Goal: Task Accomplishment & Management: Complete application form

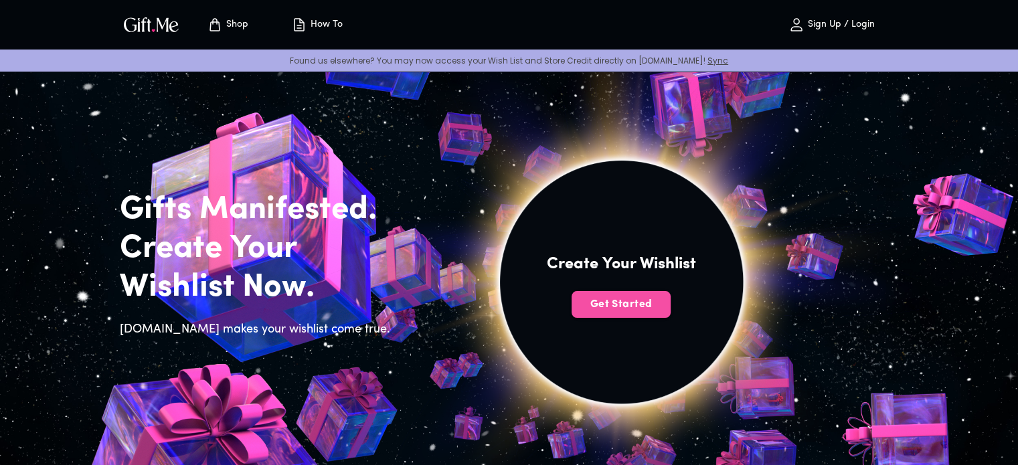
click at [645, 301] on span "Get Started" at bounding box center [620, 304] width 99 height 15
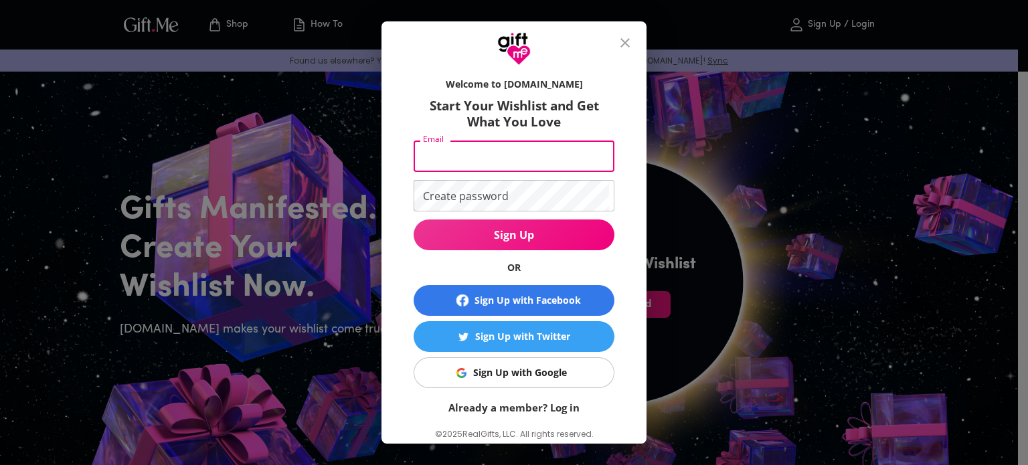
click at [517, 153] on input "Email" at bounding box center [511, 156] width 195 height 31
type input "rhealynmantong@gmail.com"
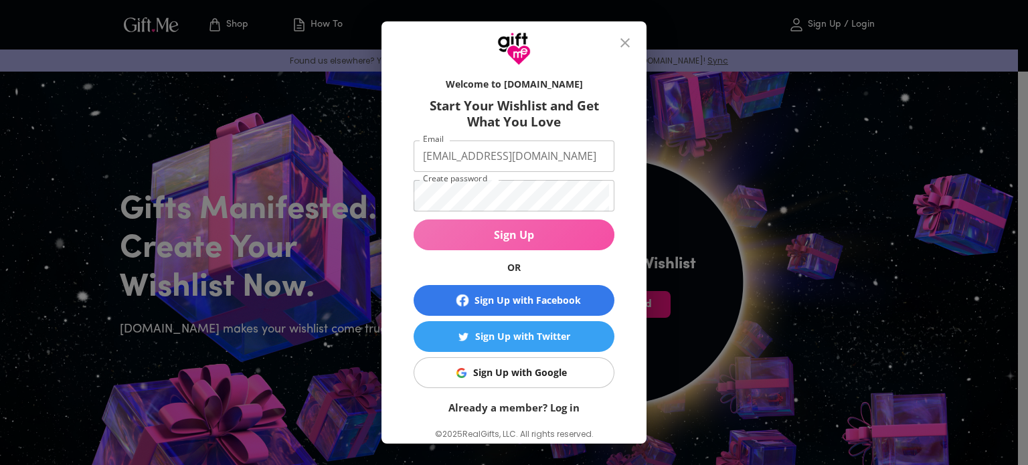
click at [450, 235] on span "Sign Up" at bounding box center [514, 234] width 201 height 15
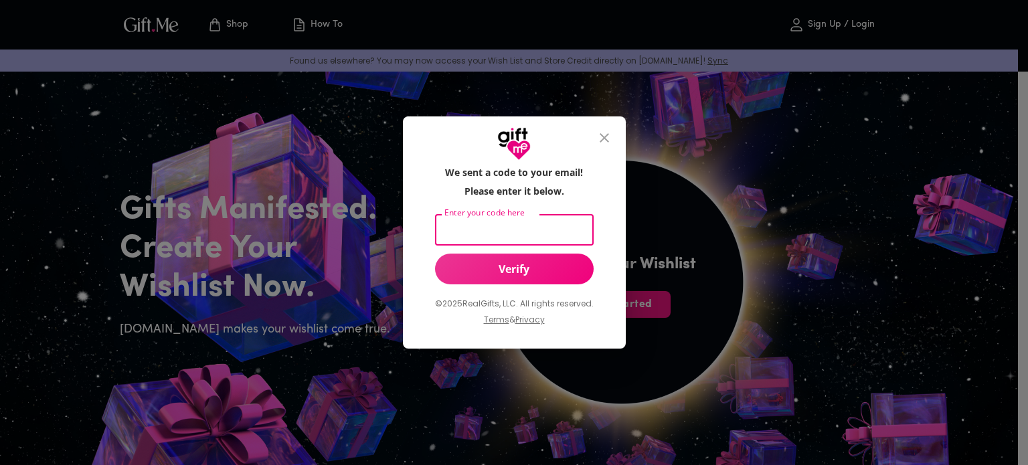
click at [489, 222] on input "Enter your code here" at bounding box center [511, 229] width 153 height 31
type input "640922"
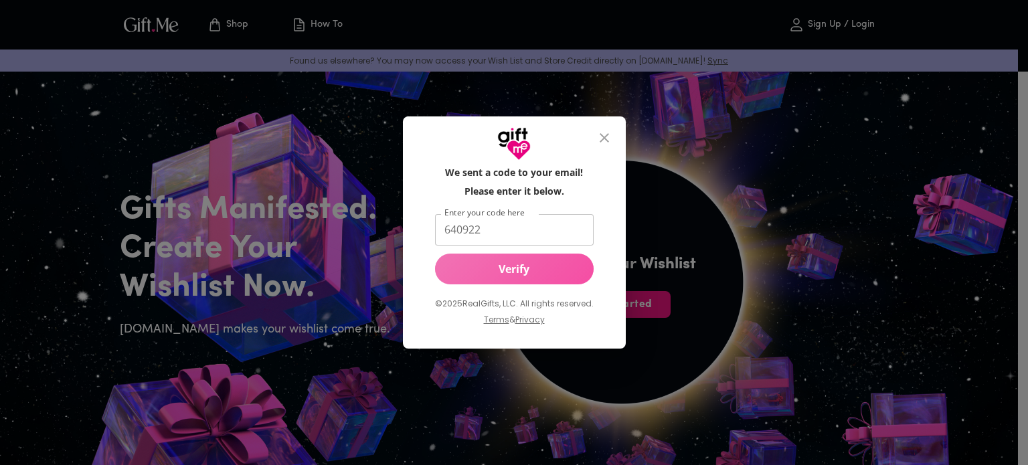
click at [503, 279] on button "Verify" at bounding box center [514, 269] width 159 height 31
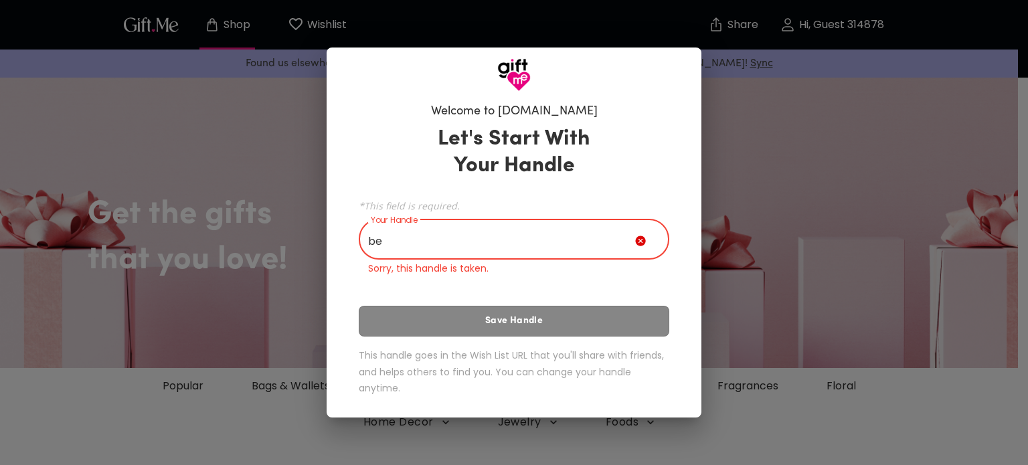
type input "b"
click at [641, 277] on div "Let's Start With Your Handle *This field is required. Your Handle Your Handle S…" at bounding box center [514, 263] width 310 height 287
click at [571, 242] on input "Your Handle" at bounding box center [497, 240] width 276 height 37
paste input "https://www.facebook.com/share/1CbC796R4a/"
type input "https://www.facebook.com/share/1CbC796R4a/"
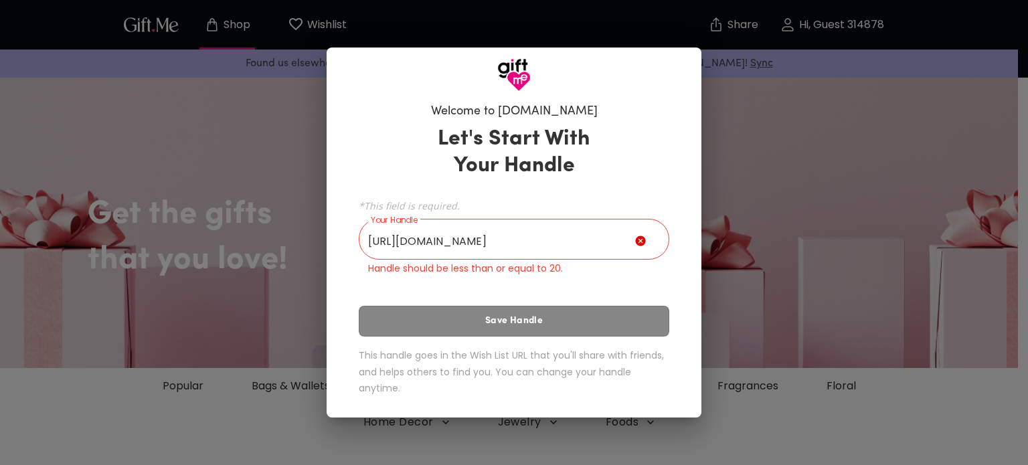
click at [644, 244] on icon at bounding box center [640, 241] width 10 height 10
drag, startPoint x: 624, startPoint y: 238, endPoint x: 476, endPoint y: 234, distance: 147.9
click at [476, 234] on input "https://www.facebook.com/share/1CbC796R4a/" at bounding box center [497, 240] width 276 height 37
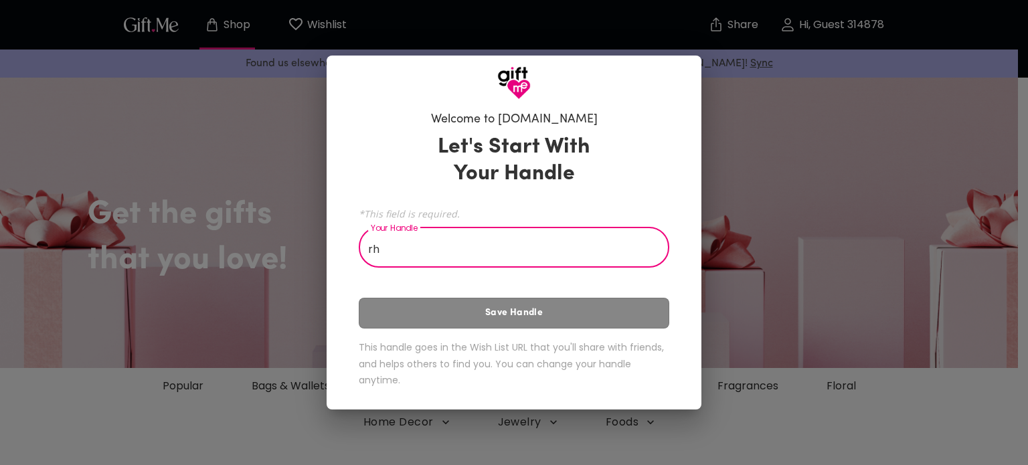
type input "r"
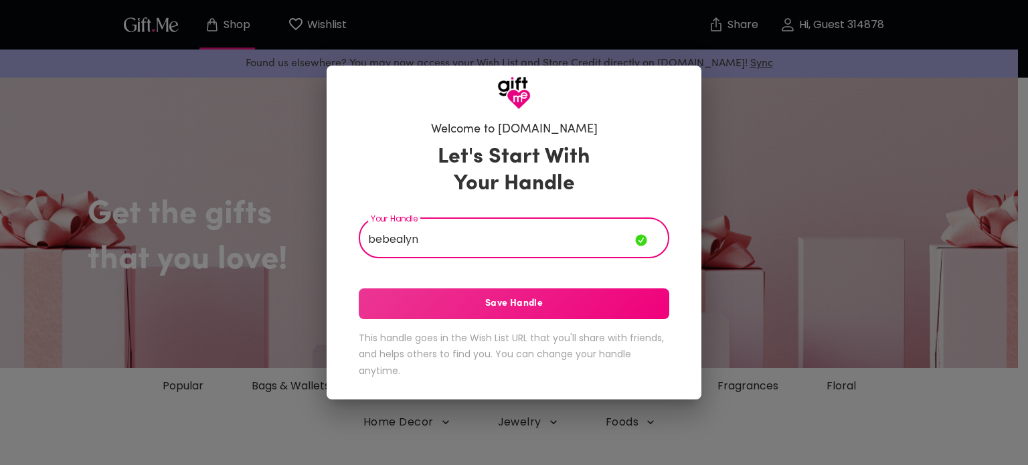
type input "bebealyn"
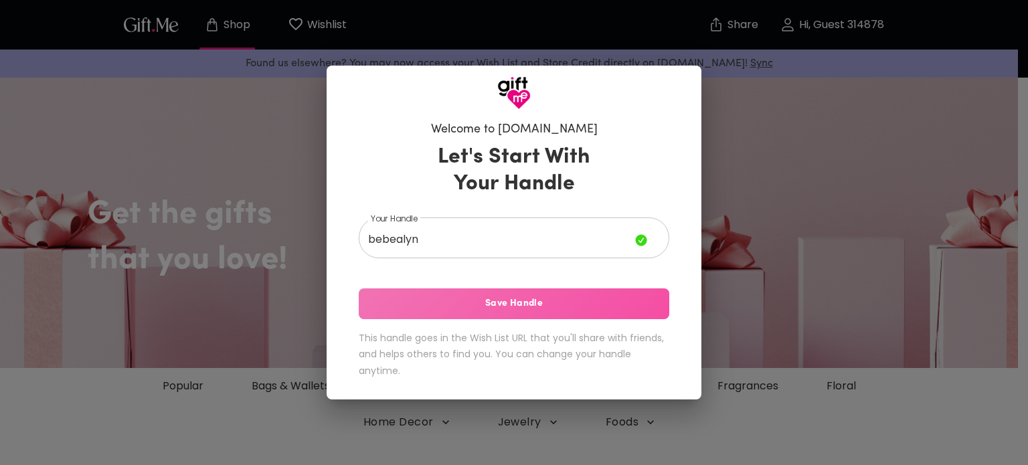
click at [496, 300] on span "Save Handle" at bounding box center [514, 303] width 310 height 15
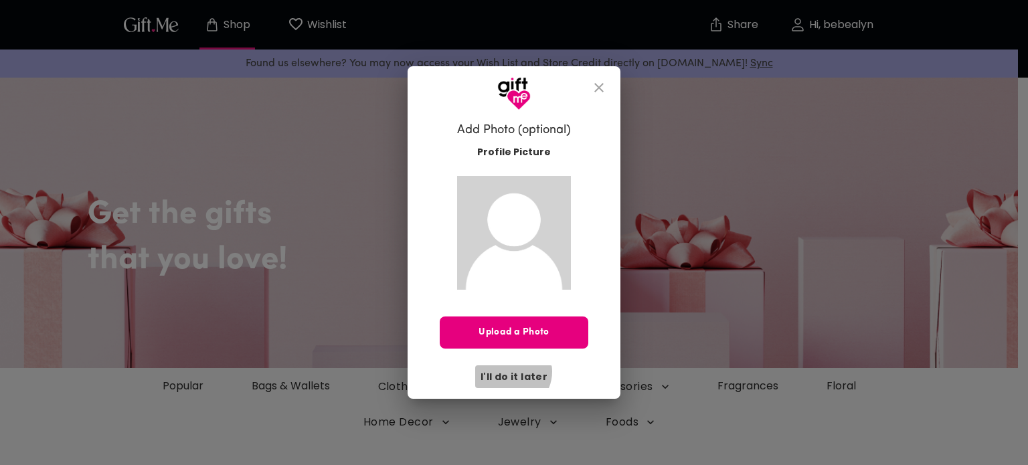
click at [513, 371] on span "I'll do it later" at bounding box center [513, 376] width 67 height 15
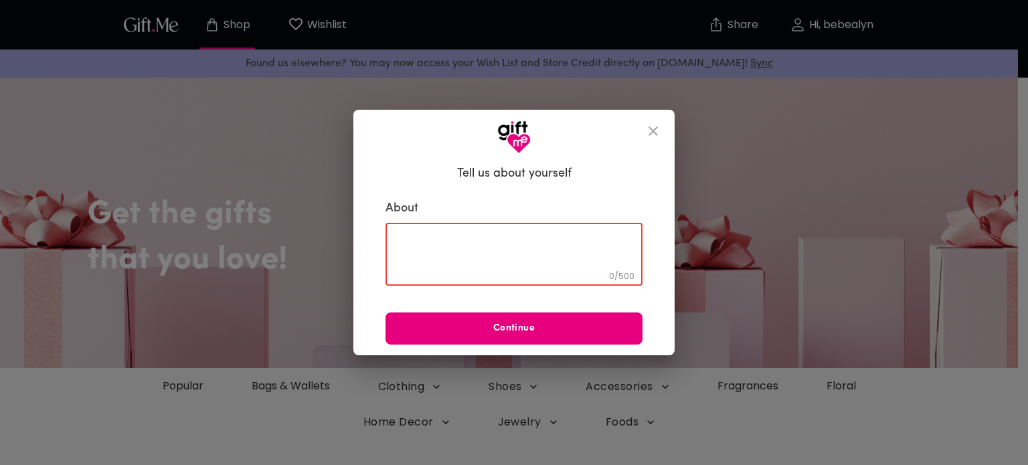
click at [518, 252] on textarea at bounding box center [514, 255] width 238 height 38
type textarea "cute"
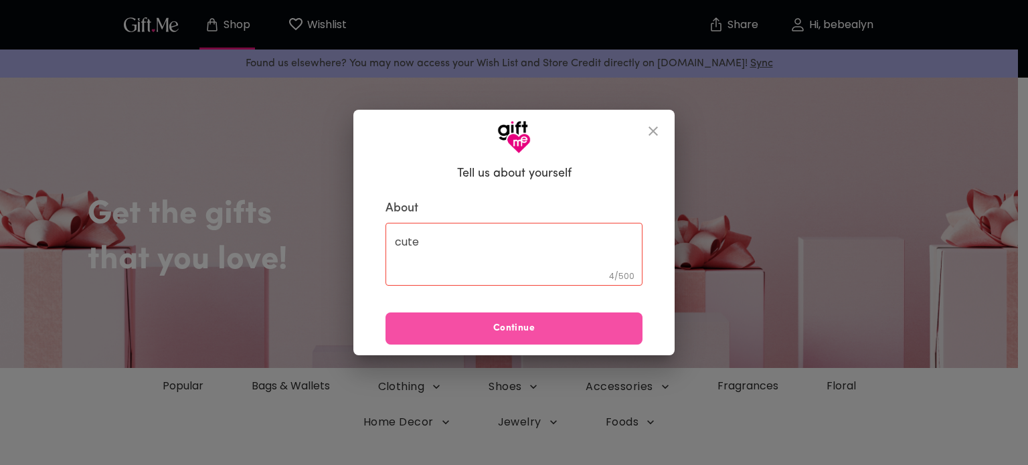
click at [511, 319] on button "Continue" at bounding box center [513, 328] width 257 height 32
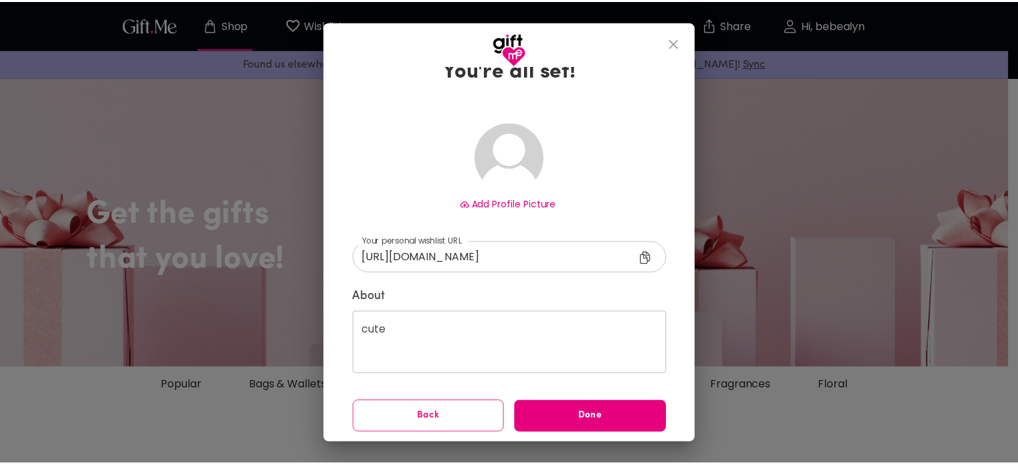
scroll to position [41, 0]
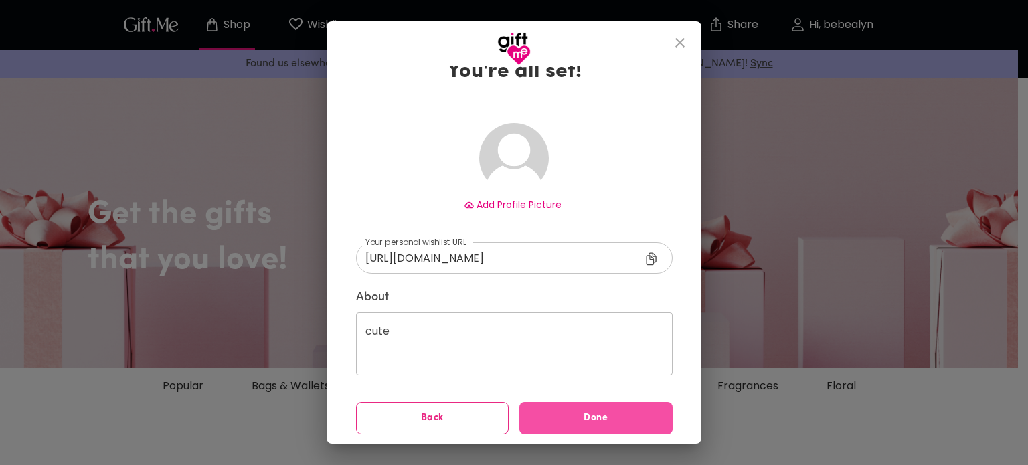
click at [587, 416] on span "Done" at bounding box center [595, 418] width 153 height 15
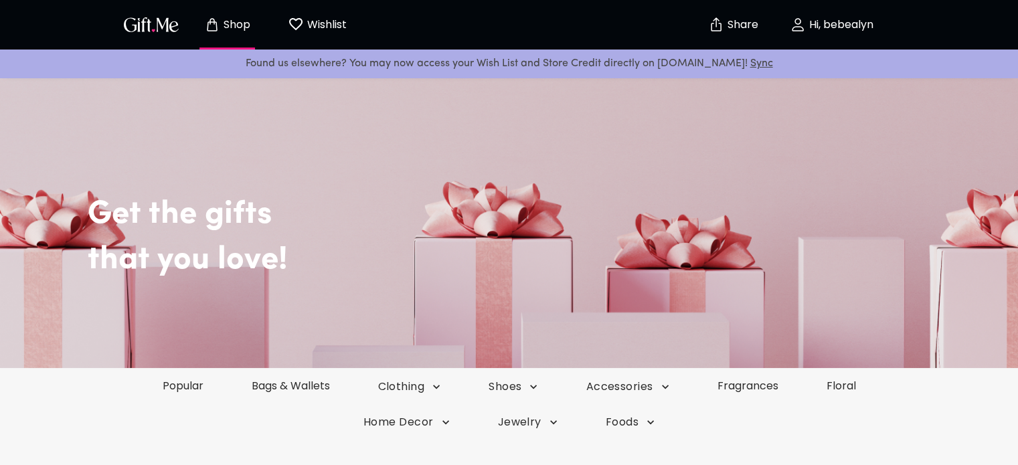
click at [822, 19] on p "Hi, bebealyn" at bounding box center [840, 24] width 68 height 11
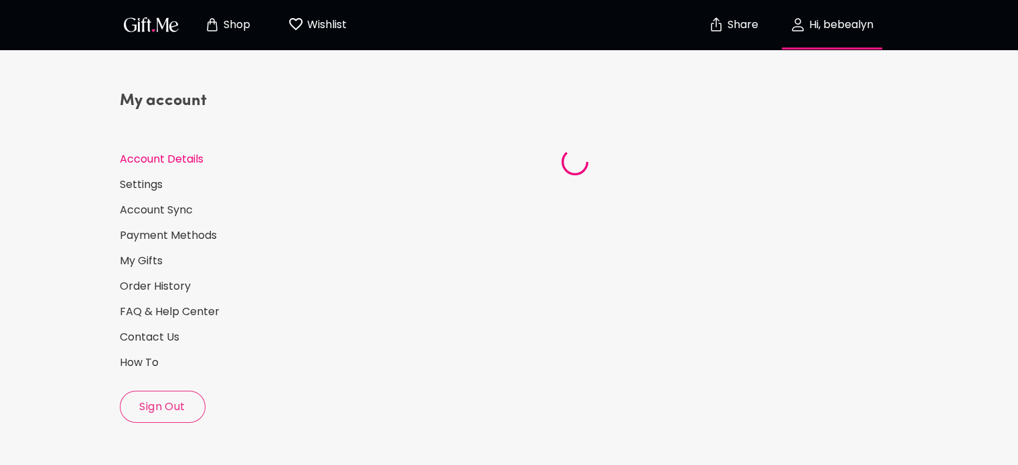
select select "US"
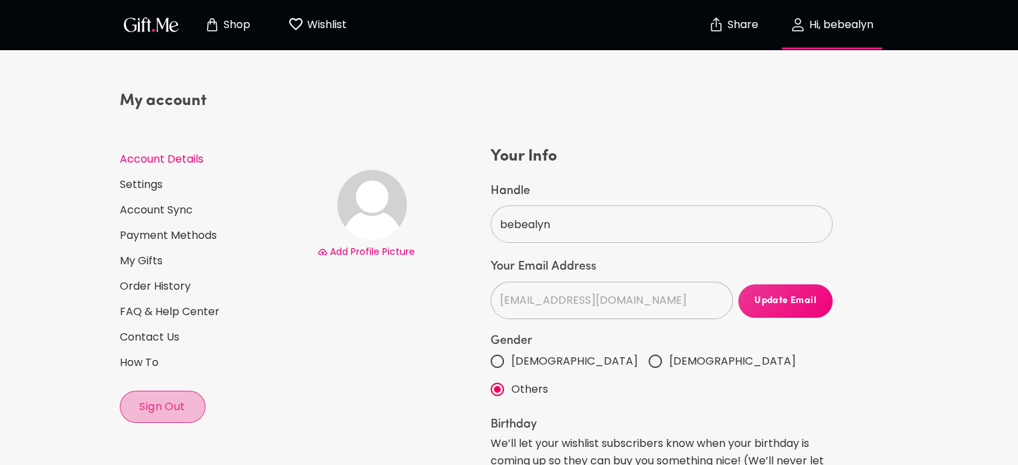
click at [175, 407] on span "Sign Out" at bounding box center [162, 406] width 84 height 15
